Goal: Answer question/provide support: Share knowledge or assist other users

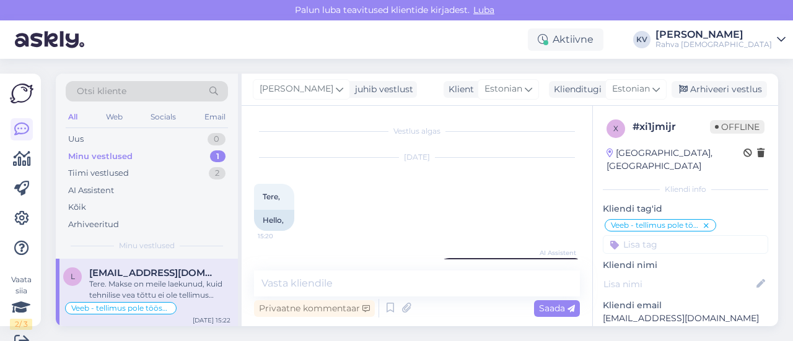
scroll to position [479, 0]
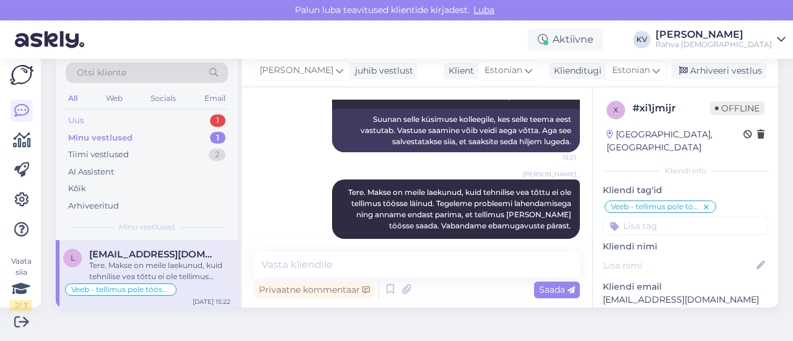
click at [130, 122] on div "Uus 1" at bounding box center [147, 120] width 162 height 17
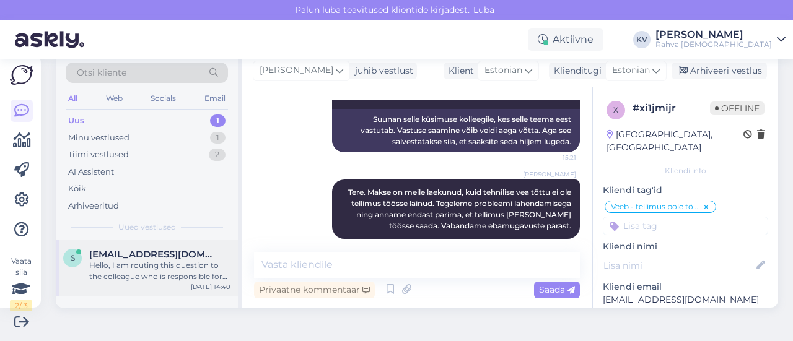
click at [156, 258] on span "[EMAIL_ADDRESS][DOMAIN_NAME]" at bounding box center [153, 254] width 129 height 11
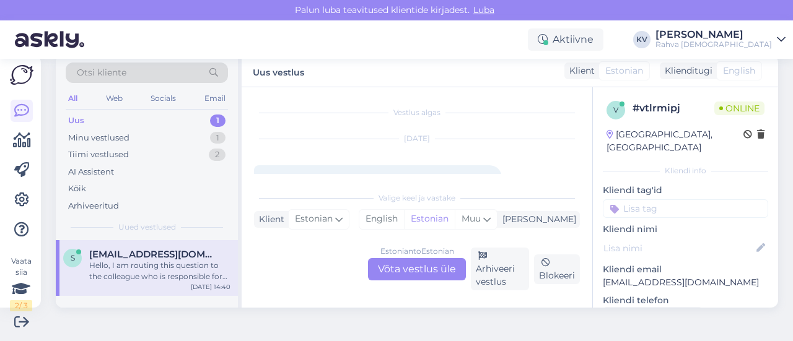
scroll to position [62, 0]
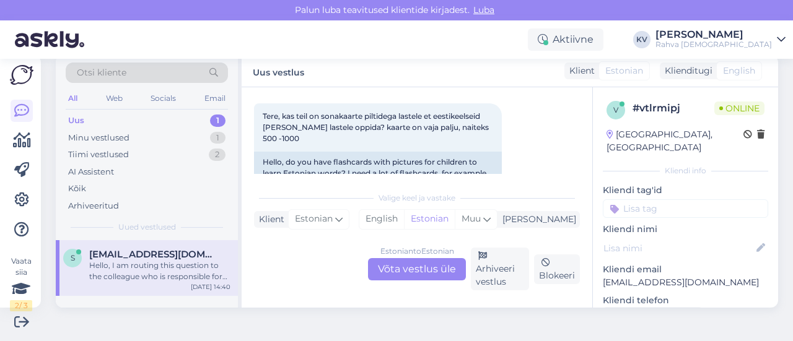
click at [418, 273] on div "Estonian to Estonian Võta vestlus üle" at bounding box center [417, 269] width 98 height 22
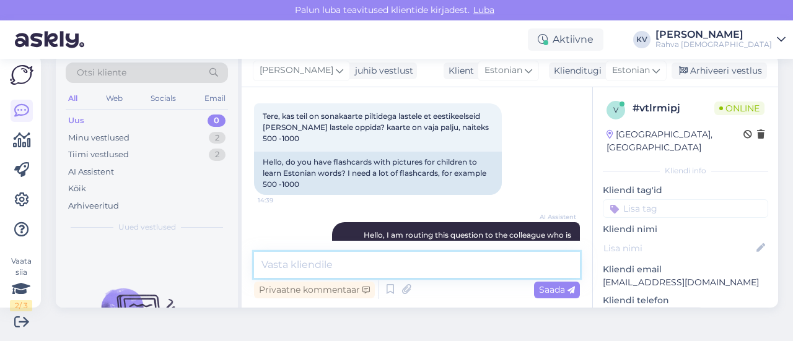
click at [338, 267] on textarea at bounding box center [417, 265] width 326 height 26
type textarea "k"
drag, startPoint x: 360, startPoint y: 271, endPoint x: 181, endPoint y: 270, distance: 179.1
click at [181, 270] on div "Otsi kliente All Web Socials Email Uus 0 Minu vestlused 2 Tiimi vestlused 2 AI …" at bounding box center [417, 181] width 723 height 253
paste textarea "[URL][DOMAIN_NAME]"
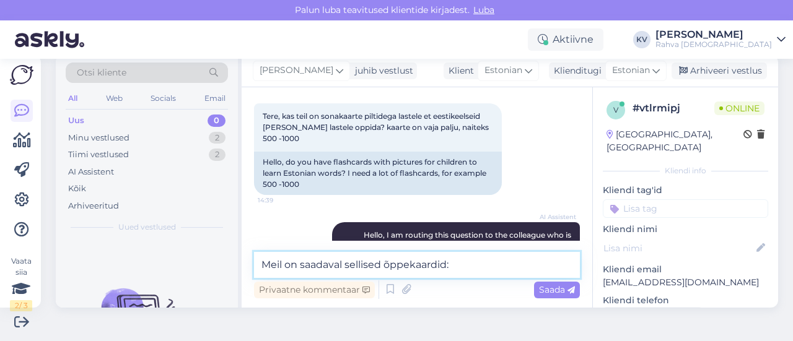
type textarea "Meil on saadaval sellised õppekaardid: [URL][DOMAIN_NAME]"
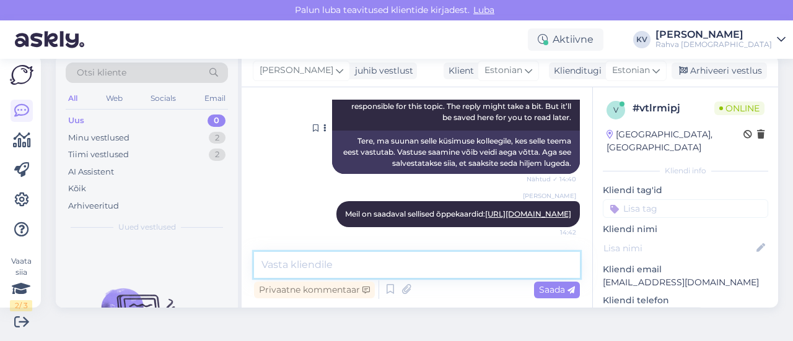
scroll to position [213, 0]
click at [623, 200] on input at bounding box center [685, 209] width 165 height 19
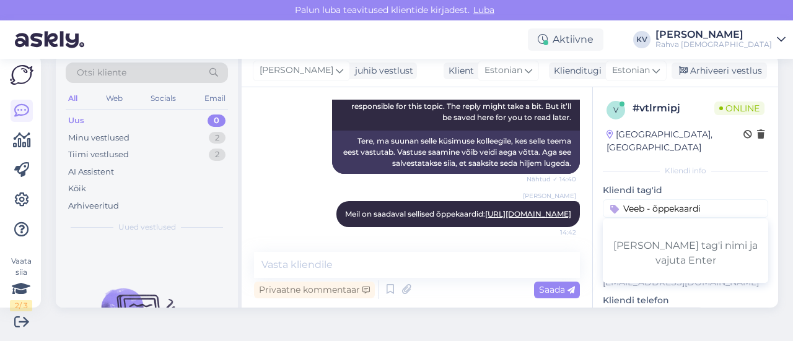
type input "Veeb - õppekaardid"
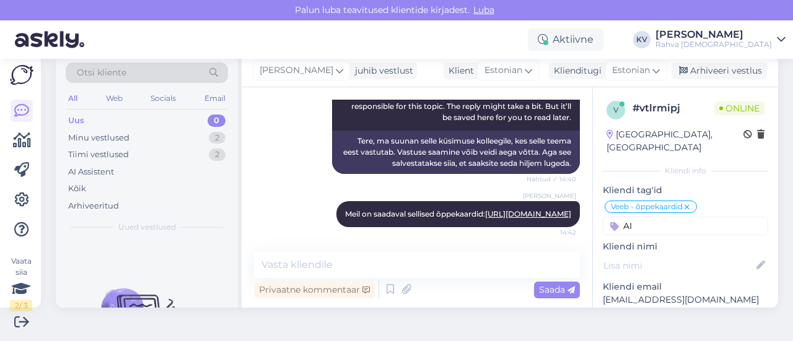
click at [627, 217] on input "AI" at bounding box center [685, 226] width 165 height 19
type input "AI"
click at [658, 255] on span "AI Assistent" at bounding box center [657, 258] width 44 height 7
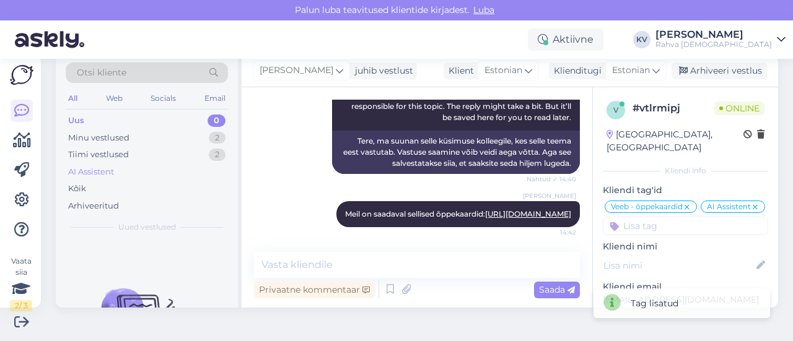
click at [126, 174] on div "AI Assistent" at bounding box center [147, 172] width 162 height 17
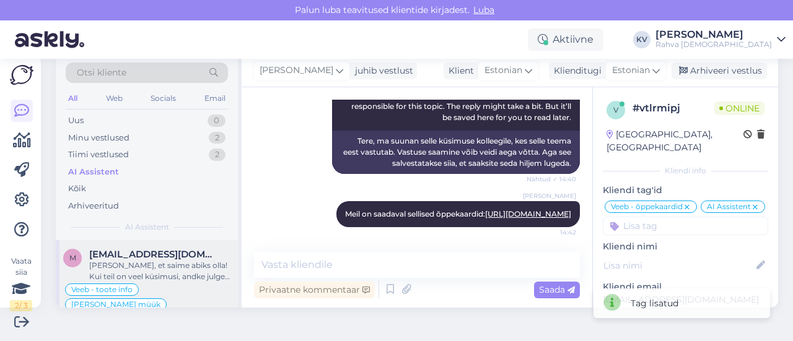
scroll to position [62, 0]
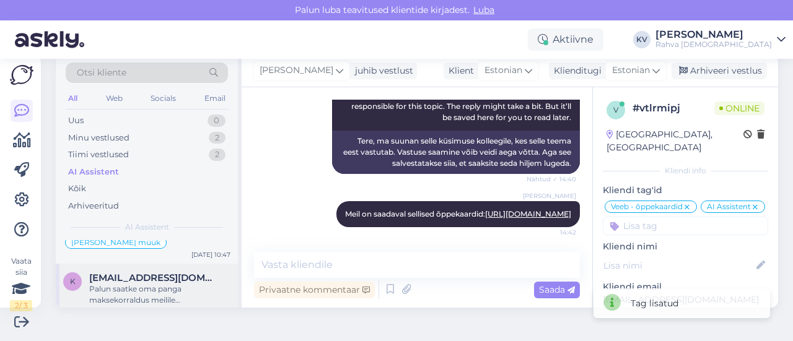
click at [144, 284] on div "Palun saatke oma panga maksekorraldus meilile [EMAIL_ADDRESS][DOMAIN_NAME], et …" at bounding box center [159, 295] width 141 height 22
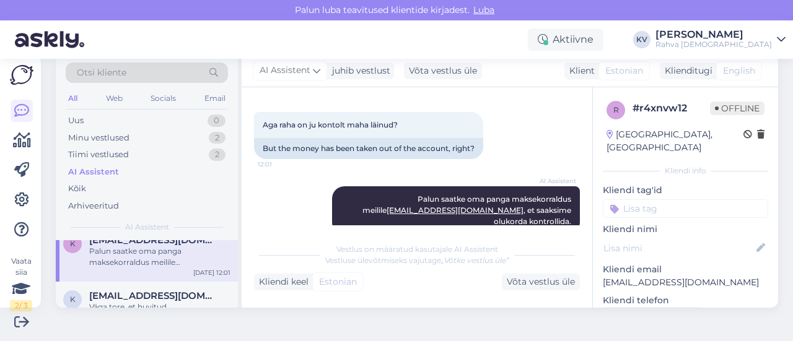
scroll to position [0, 0]
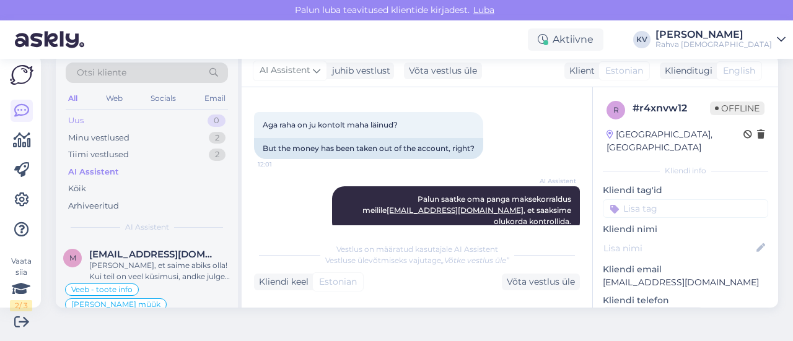
click at [132, 125] on div "Uus 0" at bounding box center [147, 120] width 162 height 17
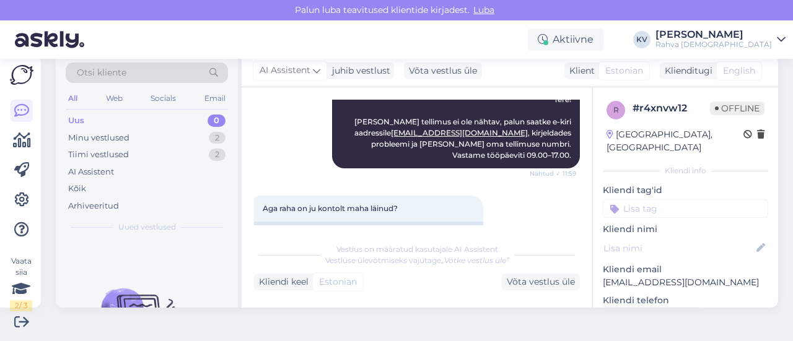
scroll to position [259, 0]
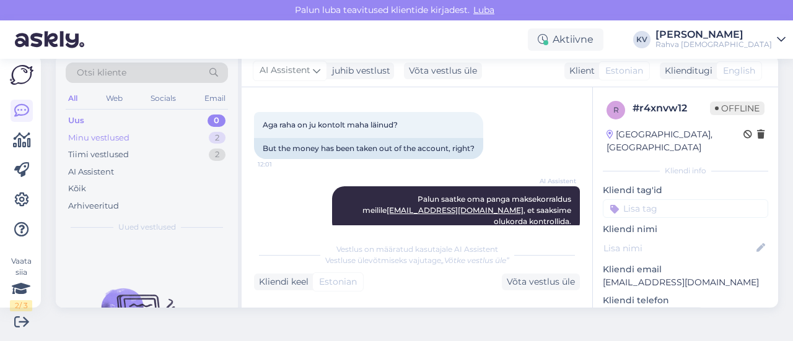
click at [163, 131] on div "Minu vestlused 2" at bounding box center [147, 138] width 162 height 17
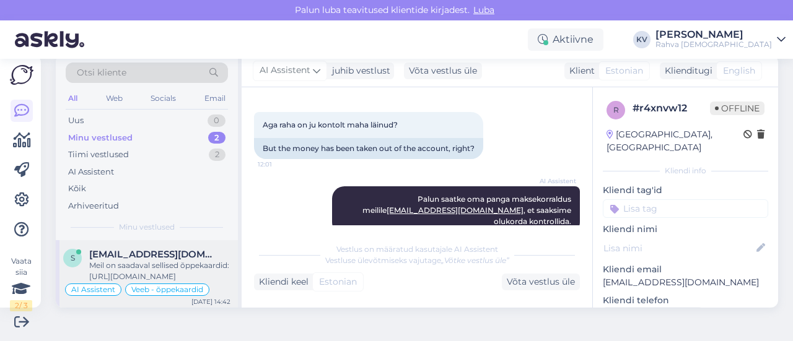
click at [153, 256] on span "[EMAIL_ADDRESS][DOMAIN_NAME]" at bounding box center [153, 254] width 129 height 11
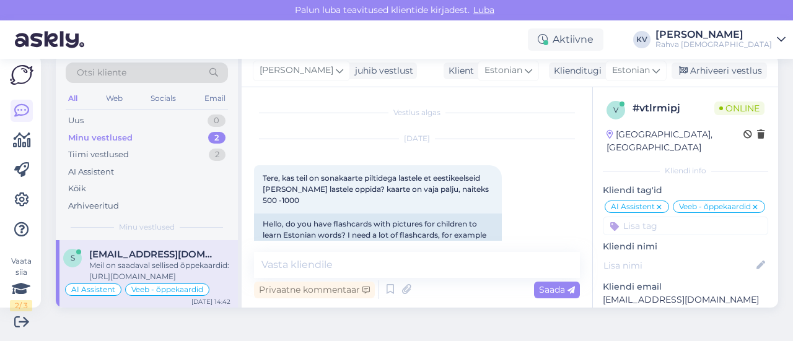
scroll to position [213, 0]
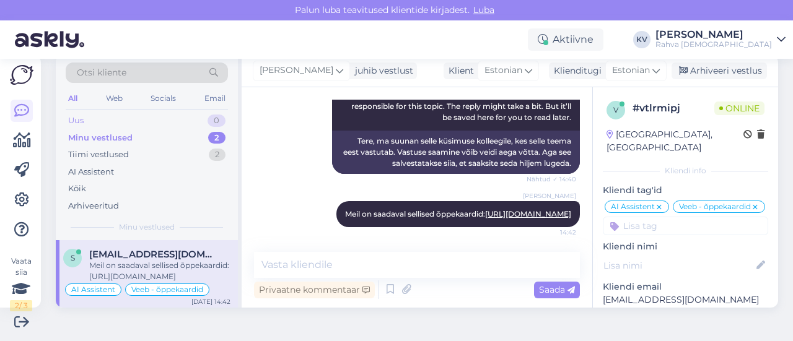
click at [107, 114] on div "Uus 0" at bounding box center [147, 120] width 162 height 17
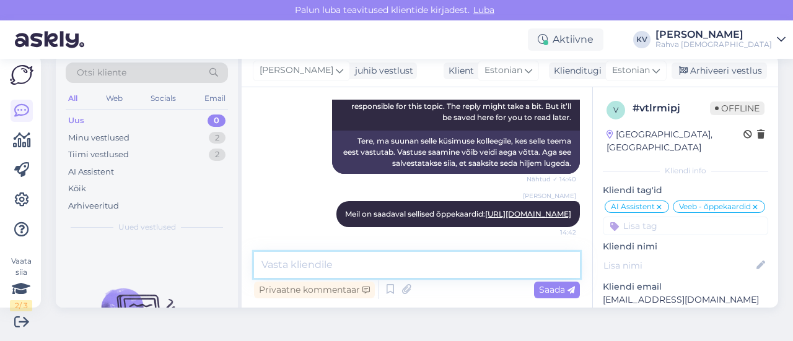
click at [348, 260] on textarea at bounding box center [417, 265] width 326 height 26
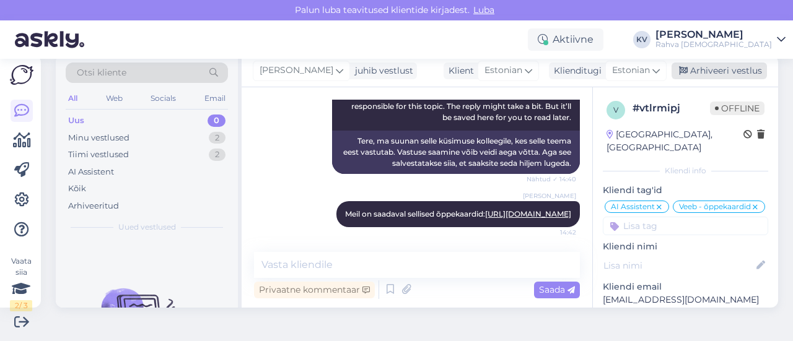
click at [700, 74] on div "Arhiveeri vestlus" at bounding box center [719, 71] width 95 height 17
